Goal: Information Seeking & Learning: Learn about a topic

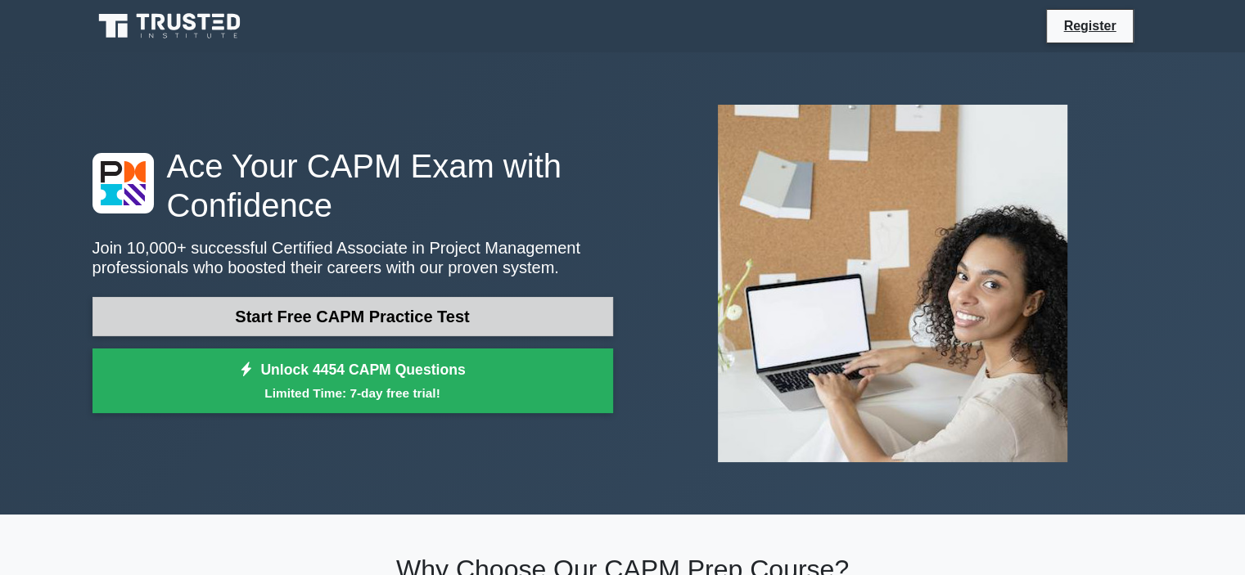
drag, startPoint x: 0, startPoint y: 0, endPoint x: 414, endPoint y: 277, distance: 498.4
click at [414, 297] on link "Start Free CAPM Practice Test" at bounding box center [352, 316] width 520 height 39
